Goal: Task Accomplishment & Management: Manage account settings

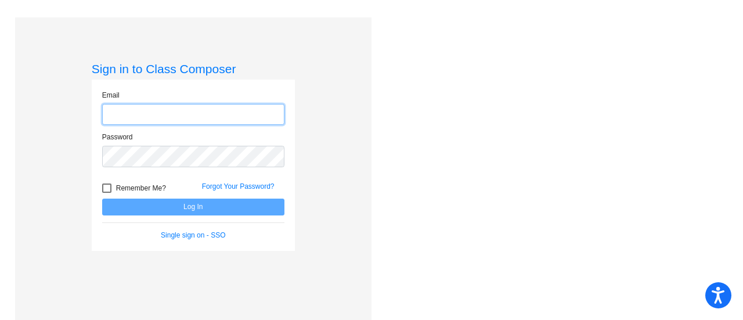
type input "[EMAIL_ADDRESS][DOMAIN_NAME]"
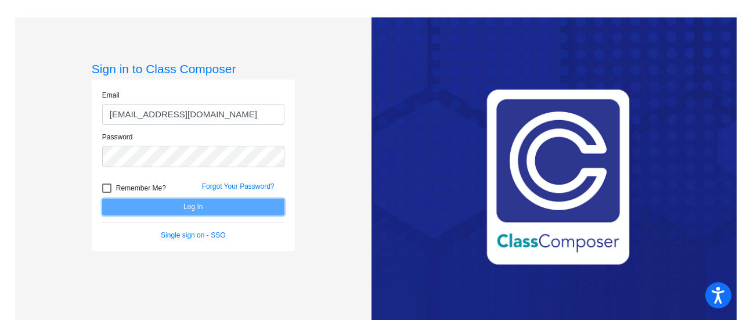
click at [163, 208] on button "Log In" at bounding box center [193, 207] width 182 height 17
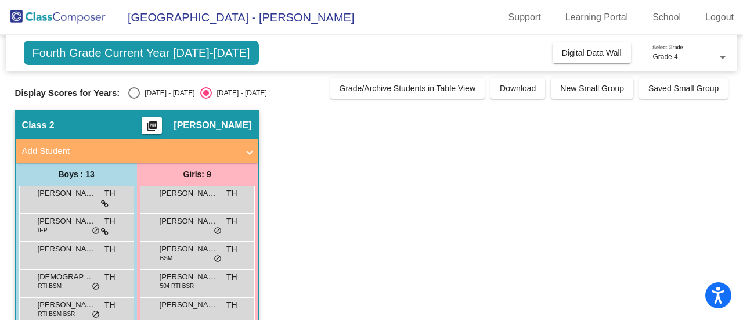
click at [131, 95] on div "Select an option" at bounding box center [134, 93] width 12 height 12
click at [134, 99] on input "[DATE] - [DATE]" at bounding box center [134, 99] width 1 height 1
radio input "true"
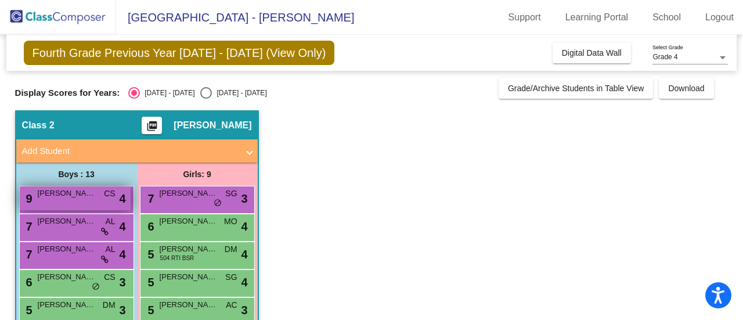
click at [55, 200] on div "9 [PERSON_NAME] CS lock do_not_disturb_alt 4" at bounding box center [75, 198] width 111 height 24
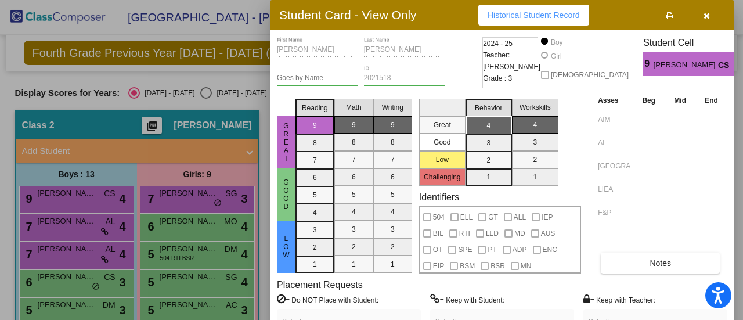
click at [709, 12] on icon "button" at bounding box center [707, 16] width 6 height 8
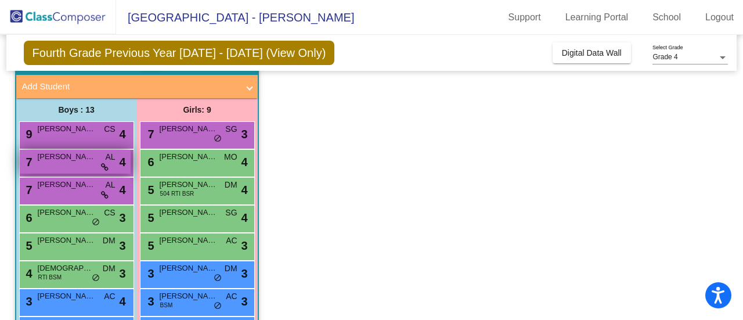
scroll to position [49, 0]
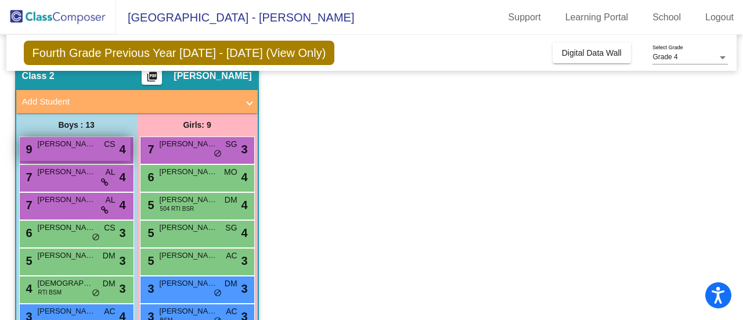
click at [73, 155] on div "9 [PERSON_NAME] CS lock do_not_disturb_alt 4" at bounding box center [75, 149] width 111 height 24
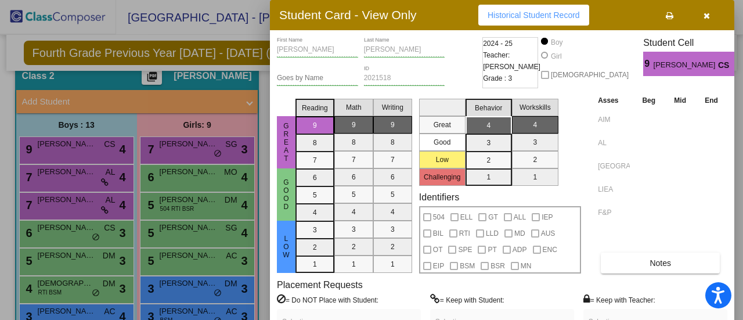
click at [88, 183] on div at bounding box center [371, 160] width 743 height 320
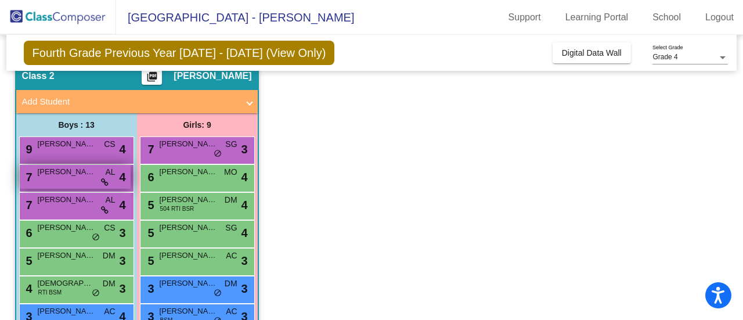
click at [90, 182] on div "7 [PERSON_NAME] AL lock do_not_disturb_alt 4" at bounding box center [75, 177] width 111 height 24
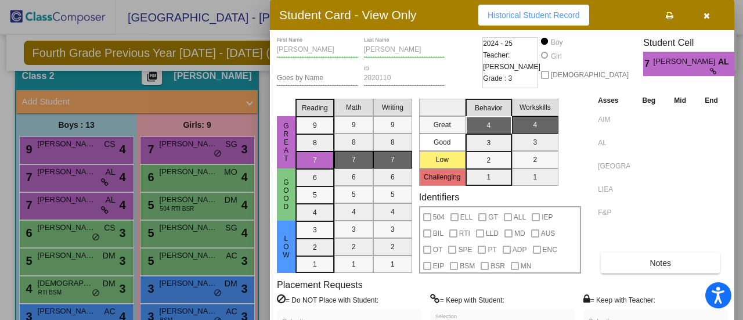
click at [92, 208] on div at bounding box center [371, 160] width 743 height 320
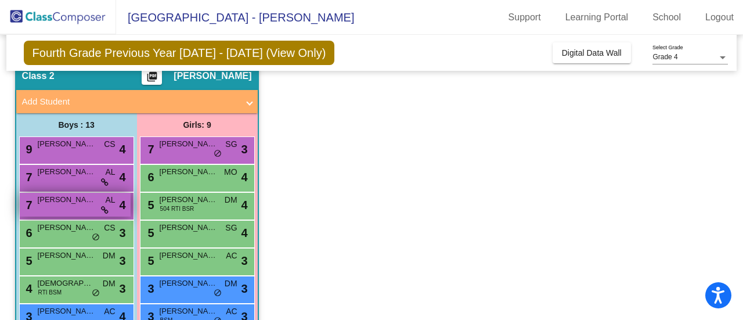
click at [92, 208] on div "7 [PERSON_NAME] AL lock do_not_disturb_alt 4" at bounding box center [75, 205] width 111 height 24
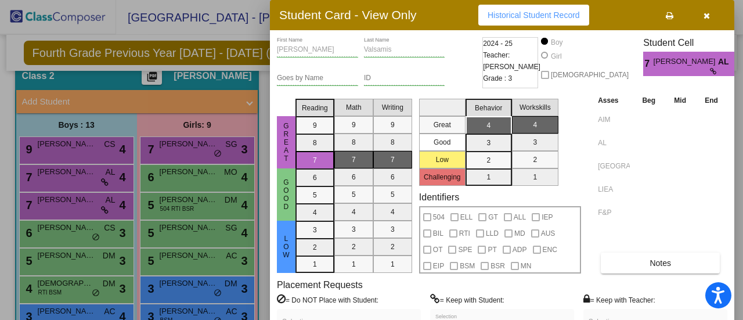
click at [87, 233] on div at bounding box center [371, 160] width 743 height 320
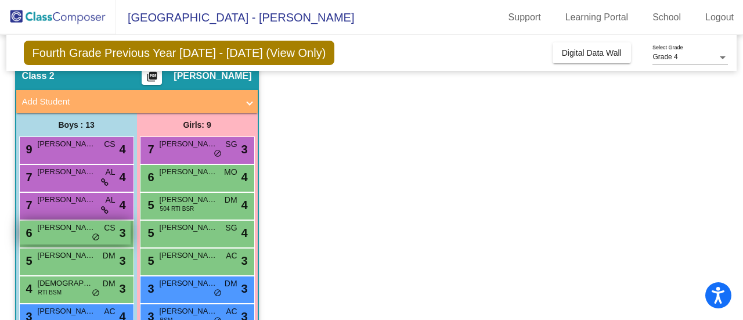
click at [87, 233] on div "6 [PERSON_NAME] CS lock do_not_disturb_alt 3" at bounding box center [75, 233] width 111 height 24
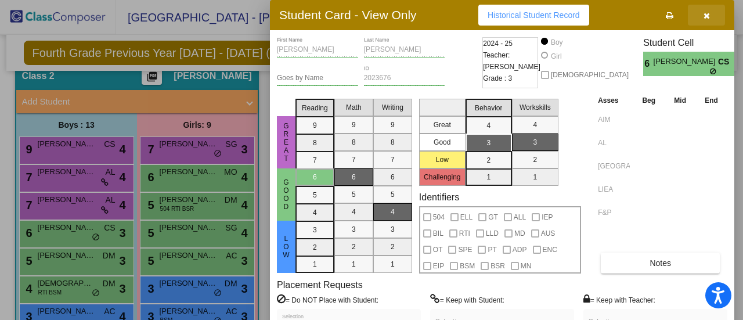
click at [705, 14] on icon "button" at bounding box center [707, 16] width 6 height 8
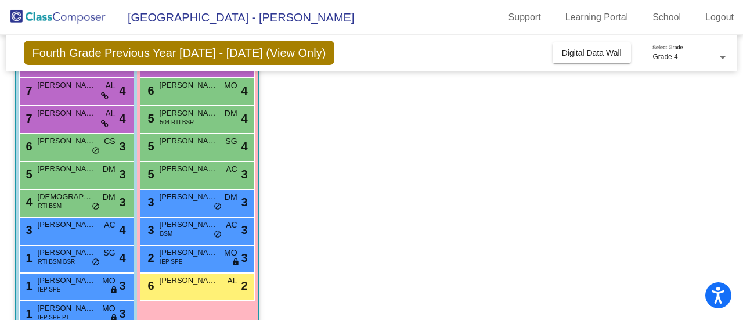
scroll to position [138, 0]
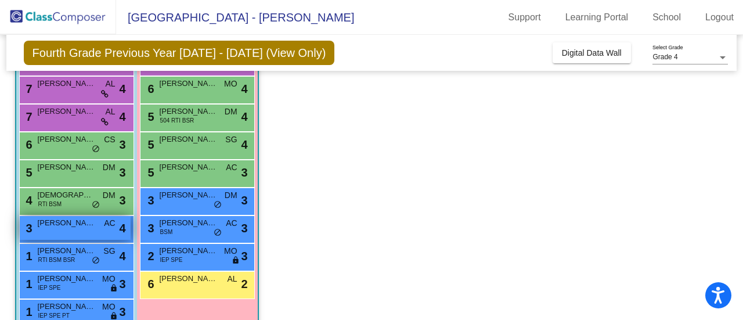
click at [82, 225] on span "[PERSON_NAME]" at bounding box center [67, 223] width 58 height 12
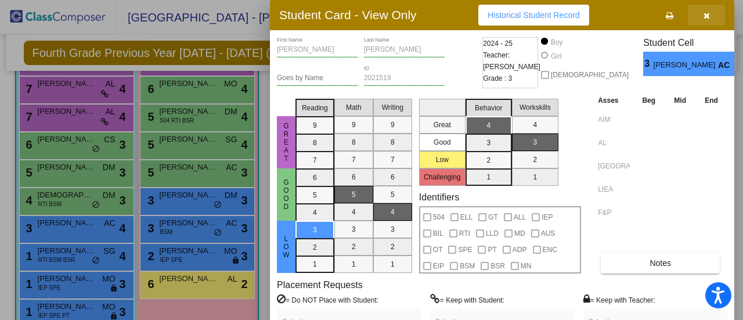
click at [708, 17] on icon "button" at bounding box center [707, 16] width 6 height 8
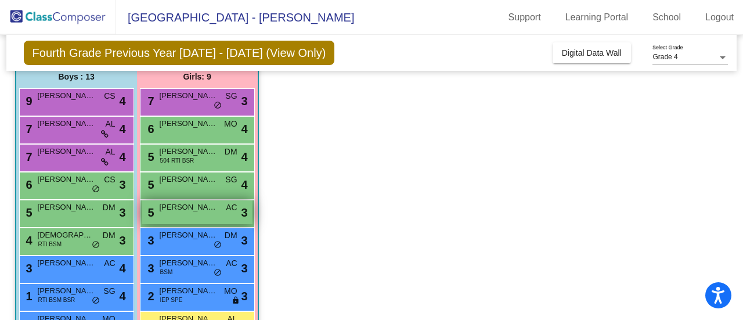
scroll to position [98, 0]
